Goal: Transaction & Acquisition: Purchase product/service

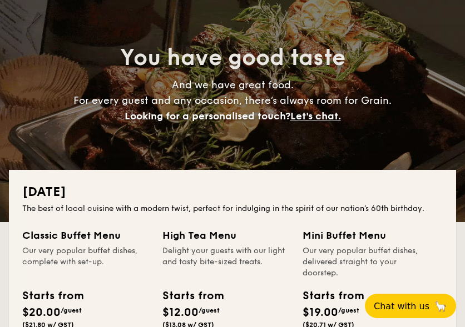
scroll to position [222, 0]
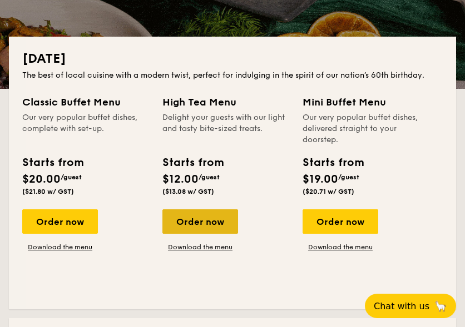
click at [216, 215] on div "Order now" at bounding box center [200, 222] width 76 height 24
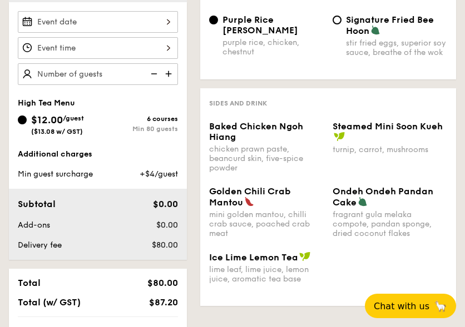
scroll to position [333, 0]
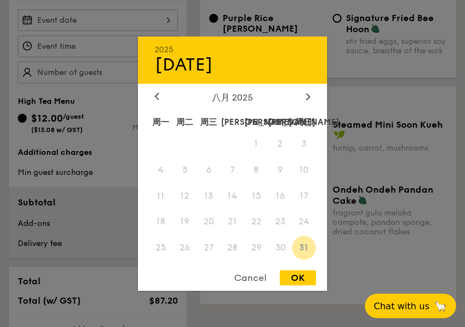
click at [164, 21] on div "[DATE] 八月 2025 周一 周二 周三 周四 周五 周六 周日 1 2 3 4 5 6 7 8 9 10 11 12 13 14 15 16 17 1…" at bounding box center [98, 20] width 160 height 22
click at [302, 279] on div "OK" at bounding box center [298, 278] width 36 height 15
type input "[DATE]"
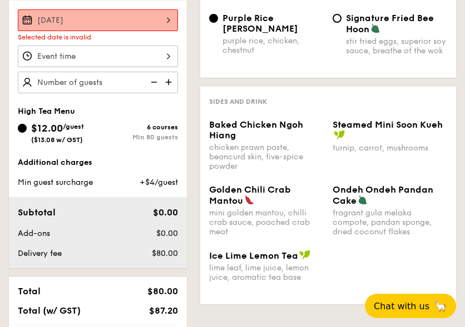
click at [154, 57] on div at bounding box center [98, 57] width 160 height 22
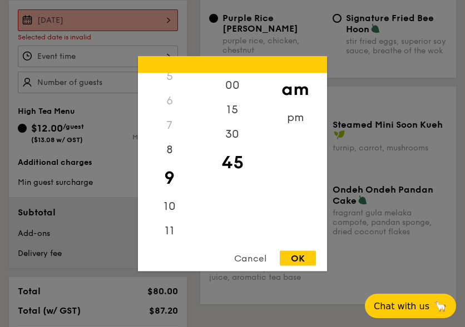
scroll to position [0, 0]
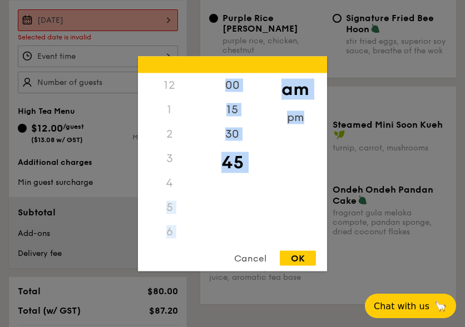
drag, startPoint x: 168, startPoint y: 212, endPoint x: 156, endPoint y: 252, distance: 42.2
click at [156, 252] on div "12 1 2 3 4 5 6 7 8 9 10 11 00 15 30 45 am pm Cancel OK" at bounding box center [232, 163] width 189 height 215
drag, startPoint x: 156, startPoint y: 252, endPoint x: 148, endPoint y: 208, distance: 44.7
click at [148, 208] on div "7" at bounding box center [169, 214] width 63 height 24
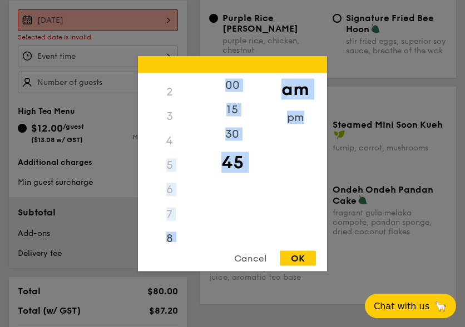
click at [170, 216] on div "7" at bounding box center [169, 214] width 63 height 24
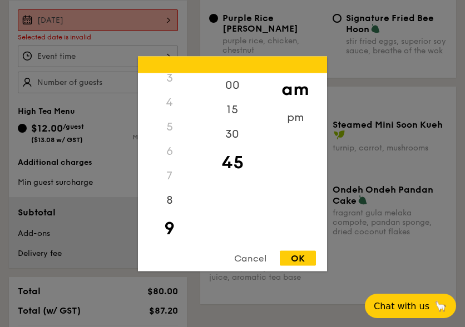
scroll to position [98, 0]
click at [168, 151] on div "7" at bounding box center [169, 158] width 63 height 24
click at [169, 157] on div "7" at bounding box center [169, 158] width 63 height 24
click at [165, 159] on div "7" at bounding box center [169, 158] width 63 height 24
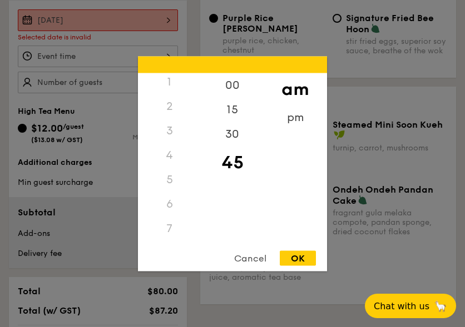
click at [168, 221] on div "7" at bounding box center [169, 228] width 63 height 24
click at [167, 223] on div "7" at bounding box center [169, 228] width 63 height 24
drag, startPoint x: 167, startPoint y: 223, endPoint x: 180, endPoint y: 228, distance: 13.5
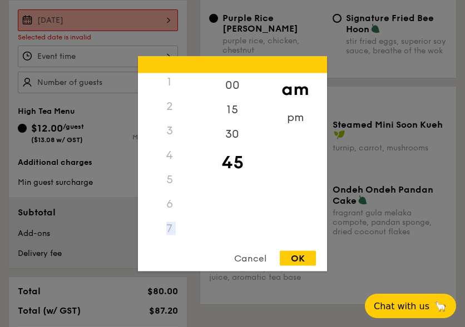
click at [180, 228] on div "7" at bounding box center [169, 228] width 63 height 24
click at [306, 116] on div "pm" at bounding box center [294, 121] width 63 height 32
click at [167, 134] on div "7" at bounding box center [169, 133] width 63 height 24
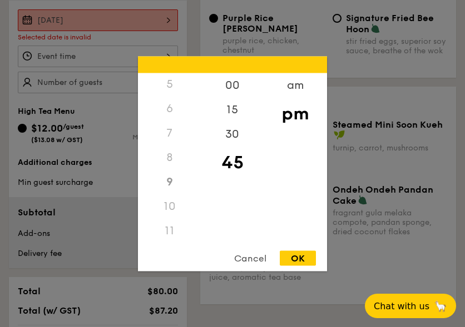
click at [167, 131] on div "7" at bounding box center [169, 133] width 63 height 24
click at [169, 198] on div "7" at bounding box center [169, 202] width 63 height 24
click at [304, 256] on div "OK" at bounding box center [298, 258] width 36 height 15
type input "9:45PM"
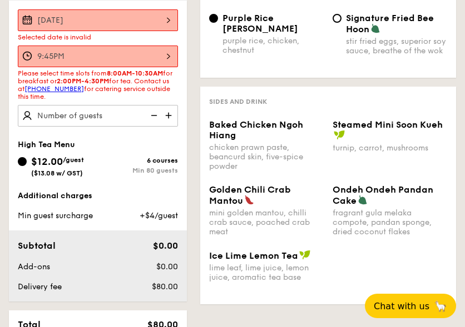
click at [167, 119] on img at bounding box center [169, 115] width 17 height 21
type input "20 guests"
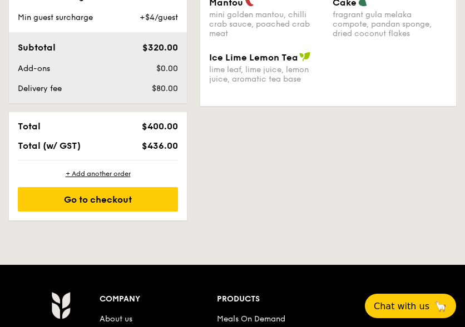
scroll to position [556, 0]
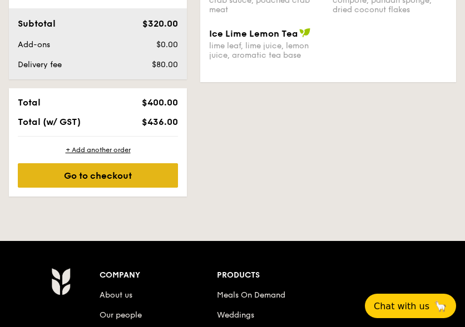
click at [151, 177] on div "Go to checkout" at bounding box center [98, 175] width 160 height 24
click at [67, 167] on div "Go to checkout" at bounding box center [98, 175] width 160 height 24
click at [59, 173] on div "Go to checkout" at bounding box center [98, 175] width 160 height 24
click at [108, 167] on div "Go to checkout" at bounding box center [98, 175] width 160 height 24
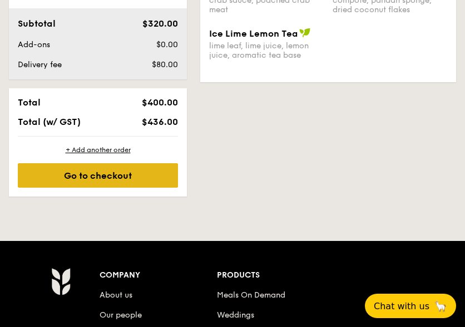
click at [107, 167] on div "Go to checkout" at bounding box center [98, 175] width 160 height 24
drag, startPoint x: 107, startPoint y: 167, endPoint x: 36, endPoint y: 177, distance: 72.5
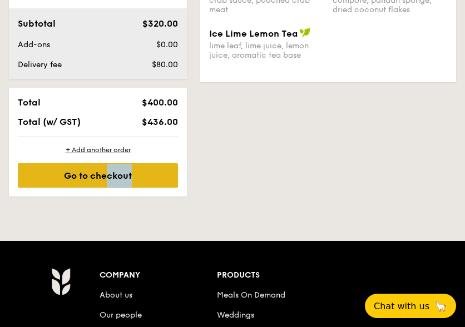
click at [36, 177] on div "Go to checkout" at bounding box center [98, 175] width 160 height 24
click at [31, 173] on div "Go to checkout" at bounding box center [98, 175] width 160 height 24
click at [31, 172] on div "Go to checkout" at bounding box center [98, 175] width 160 height 24
click at [31, 173] on div "Go to checkout" at bounding box center [98, 175] width 160 height 24
click at [31, 172] on div "Go to checkout" at bounding box center [98, 175] width 160 height 24
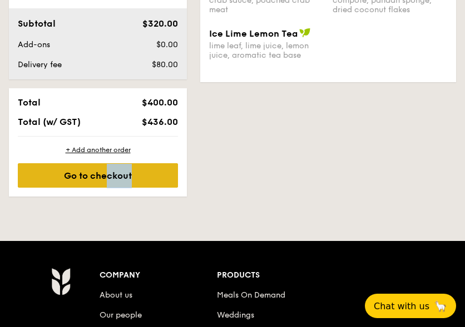
click at [31, 172] on div "Go to checkout" at bounding box center [98, 175] width 160 height 24
click at [98, 182] on div "Go to checkout" at bounding box center [98, 175] width 160 height 24
click at [167, 177] on div "Go to checkout" at bounding box center [98, 175] width 160 height 24
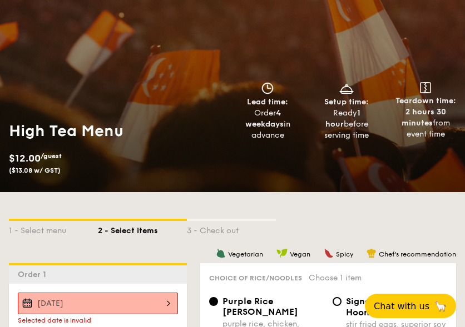
scroll to position [99, 0]
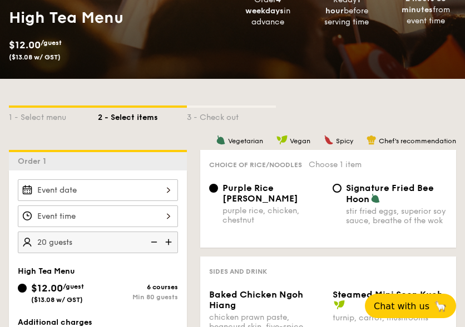
scroll to position [210, 0]
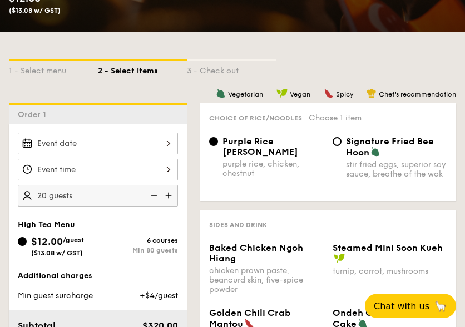
click at [155, 143] on div at bounding box center [98, 144] width 160 height 22
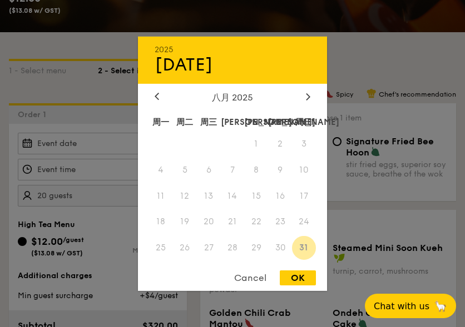
click at [301, 287] on div "Cancel OK" at bounding box center [232, 281] width 189 height 21
click at [301, 280] on div "OK" at bounding box center [298, 278] width 36 height 15
type input "[DATE]"
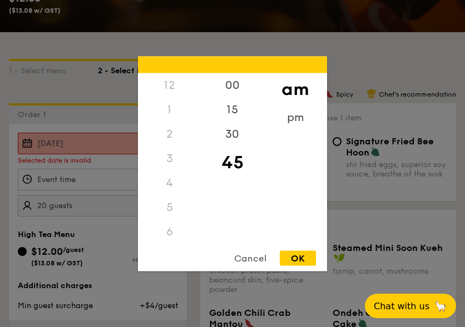
click at [126, 179] on div "12 1 2 3 4 5 6 7 8 9 10 11 00 15 30 45 am pm Cancel OK" at bounding box center [98, 180] width 160 height 22
click at [173, 178] on div "8" at bounding box center [169, 187] width 63 height 32
click at [168, 159] on div "7" at bounding box center [169, 158] width 63 height 24
click at [183, 174] on div "8" at bounding box center [169, 187] width 63 height 32
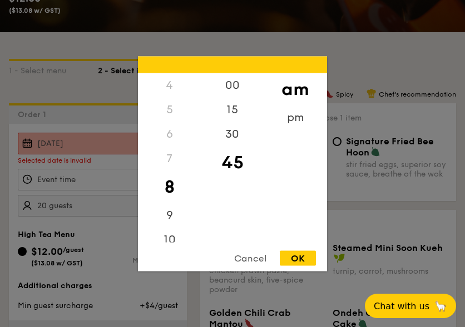
click at [301, 258] on div "OK" at bounding box center [298, 258] width 36 height 15
type input "8:45AM"
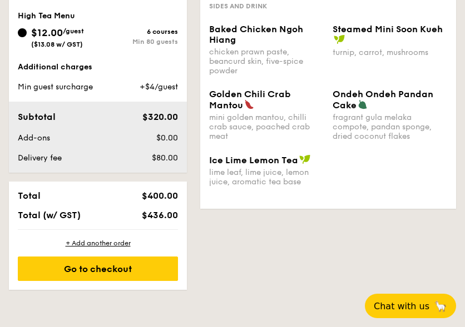
scroll to position [432, 0]
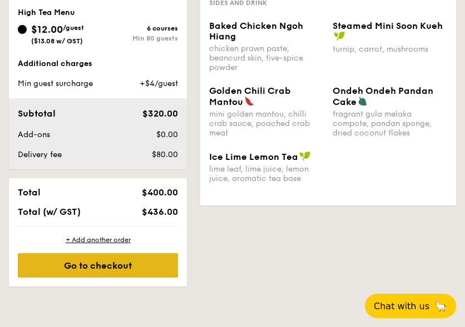
click at [126, 266] on div "Go to checkout" at bounding box center [98, 265] width 160 height 24
drag, startPoint x: 126, startPoint y: 266, endPoint x: 98, endPoint y: 261, distance: 27.7
click at [98, 261] on div "Go to checkout" at bounding box center [98, 265] width 160 height 24
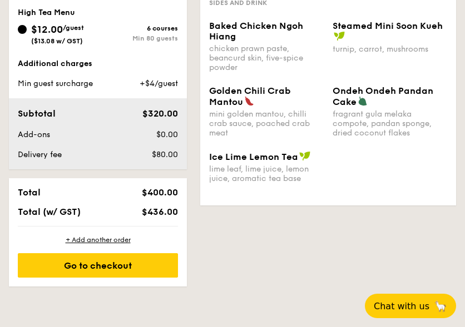
drag, startPoint x: 98, startPoint y: 261, endPoint x: 69, endPoint y: 233, distance: 40.1
click at [69, 233] on div "+ Add another order Go to checkout" at bounding box center [98, 257] width 178 height 60
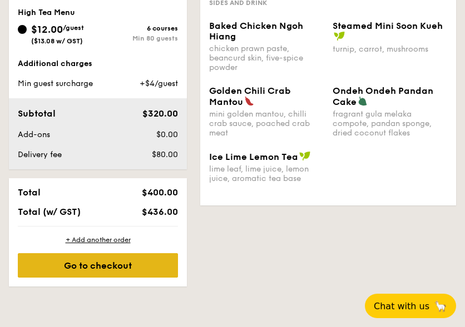
click at [76, 259] on div "Go to checkout" at bounding box center [98, 265] width 160 height 24
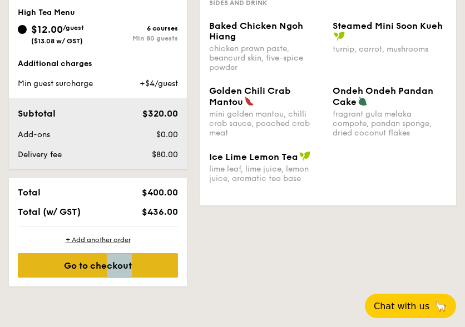
click at [76, 259] on div "Go to checkout" at bounding box center [98, 265] width 160 height 24
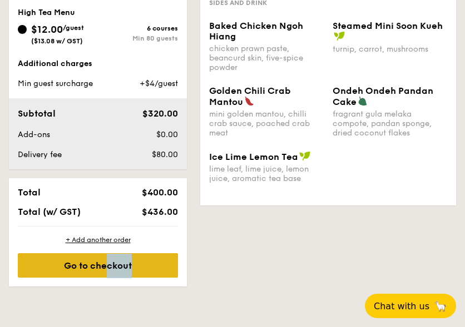
click at [76, 259] on div "Go to checkout" at bounding box center [98, 265] width 160 height 24
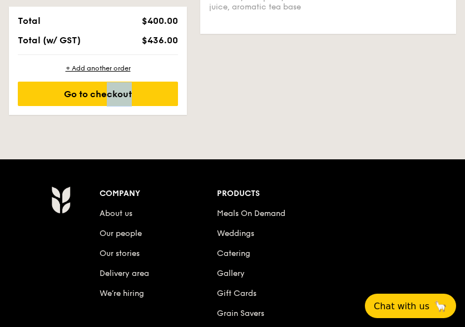
scroll to position [544, 0]
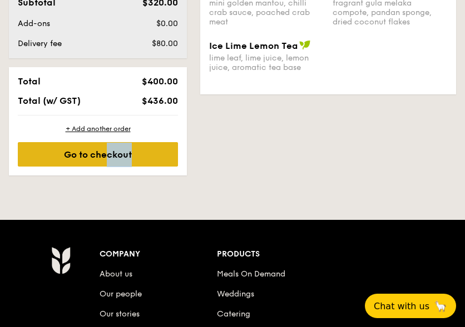
click at [154, 150] on div "Go to checkout" at bounding box center [98, 154] width 160 height 24
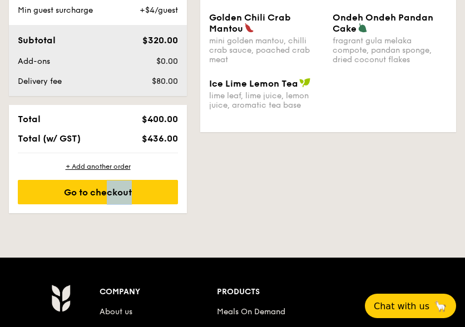
scroll to position [488, 0]
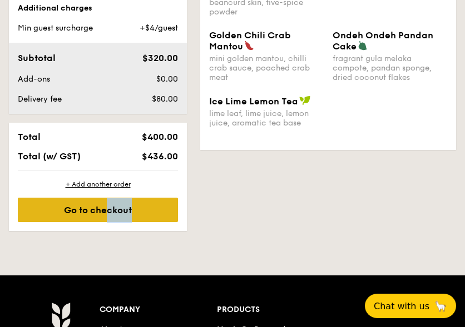
click at [34, 206] on div "Go to checkout" at bounding box center [98, 210] width 160 height 24
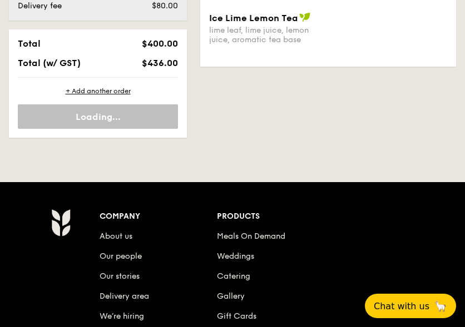
scroll to position [478, 0]
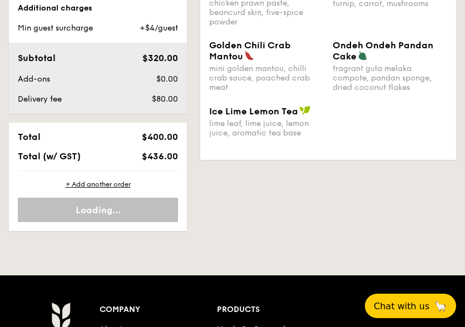
click at [125, 222] on div "+ Add another order Loading..." at bounding box center [98, 201] width 178 height 60
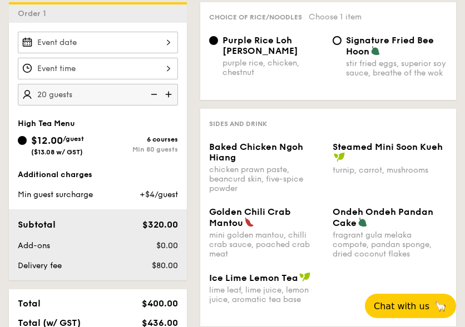
click at [168, 38] on div at bounding box center [98, 43] width 160 height 22
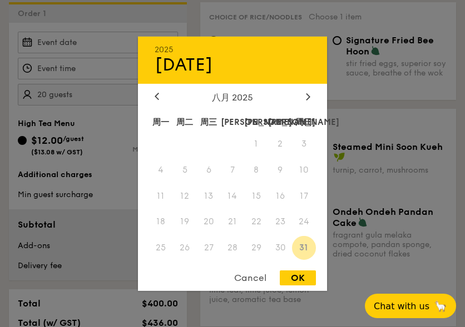
click at [299, 283] on div "OK" at bounding box center [298, 278] width 36 height 15
type input "[DATE]"
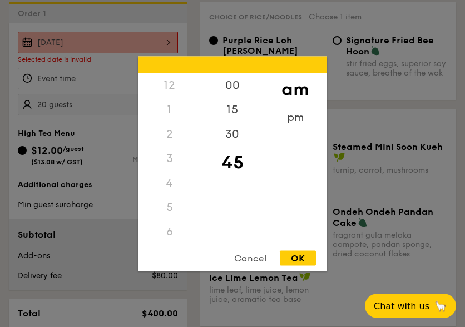
click at [113, 86] on div "12 1 2 3 4 5 6 7 8 9 10 11 00 15 30 45 am pm Cancel OK" at bounding box center [98, 79] width 160 height 22
click at [167, 182] on div "8" at bounding box center [169, 187] width 63 height 32
click at [296, 121] on div "pm" at bounding box center [294, 121] width 63 height 32
click at [309, 262] on div "OK" at bounding box center [298, 258] width 36 height 15
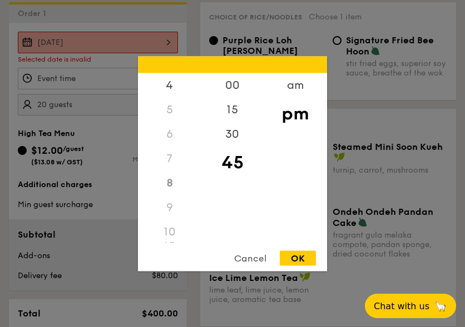
type input "8:45PM"
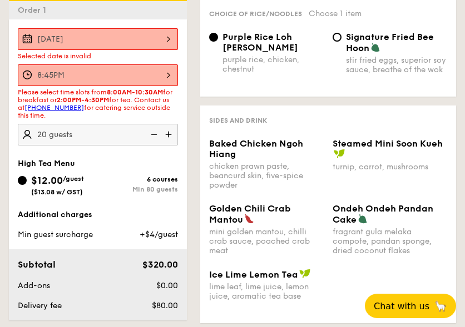
scroll to position [478, 0]
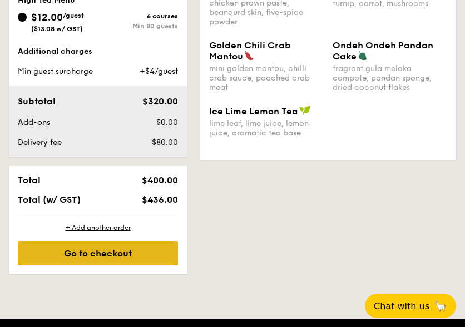
click at [107, 249] on div "Go to checkout" at bounding box center [98, 253] width 160 height 24
